Goal: Check status: Check status

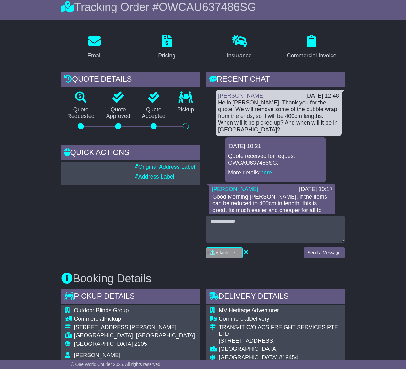
scroll to position [68, 0]
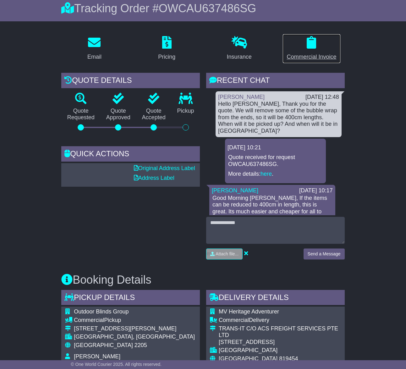
click at [308, 55] on div "Commercial Invoice" at bounding box center [311, 57] width 50 height 8
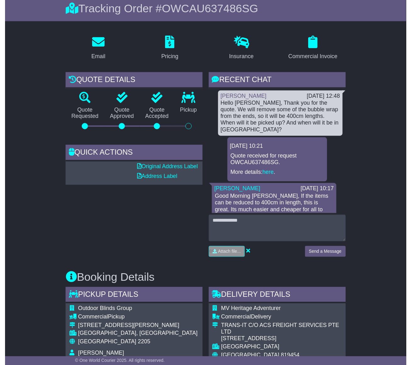
scroll to position [0, 0]
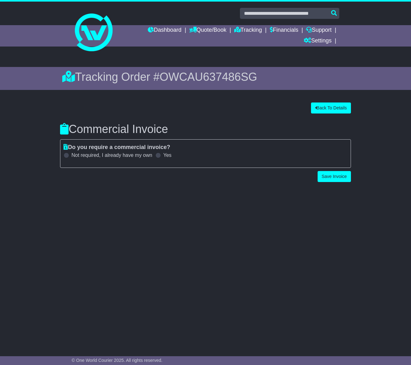
click at [156, 156] on span at bounding box center [158, 155] width 6 height 6
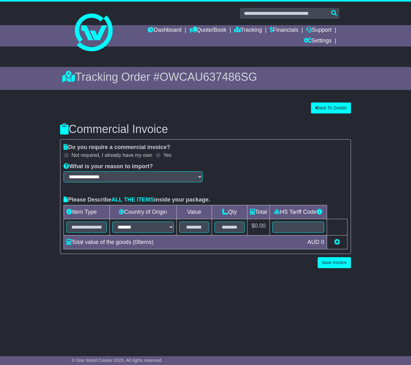
click at [227, 150] on div "**********" at bounding box center [205, 196] width 290 height 105
click at [217, 113] on div "Back To Details" at bounding box center [205, 107] width 291 height 11
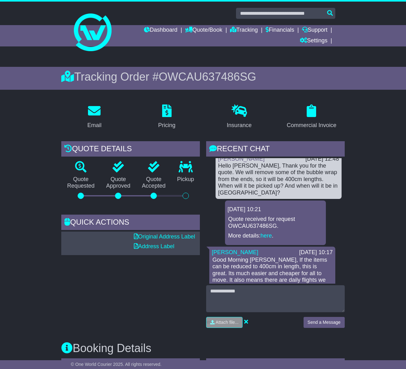
scroll to position [8, 0]
